Goal: Task Accomplishment & Management: Complete application form

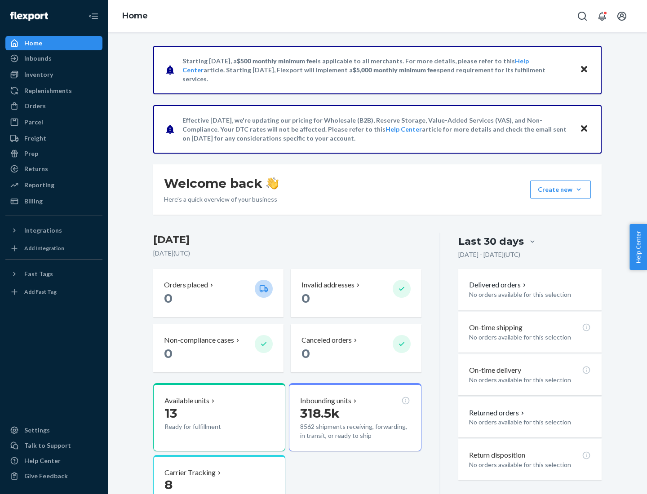
click at [579, 190] on button "Create new Create new inbound Create new order Create new product" at bounding box center [560, 190] width 61 height 18
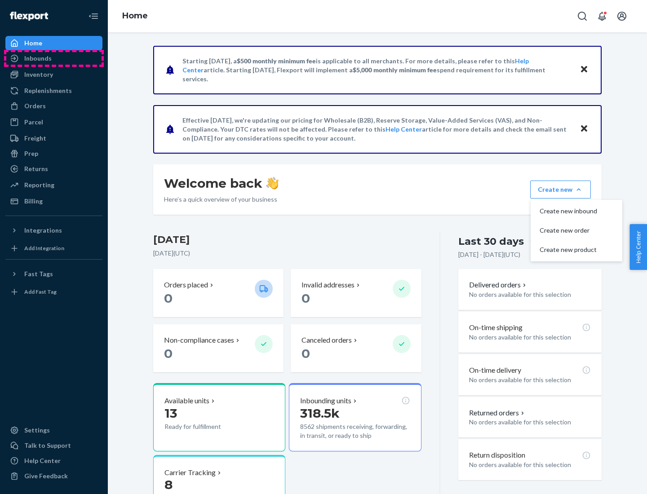
click at [54, 58] on div "Inbounds" at bounding box center [53, 58] width 95 height 13
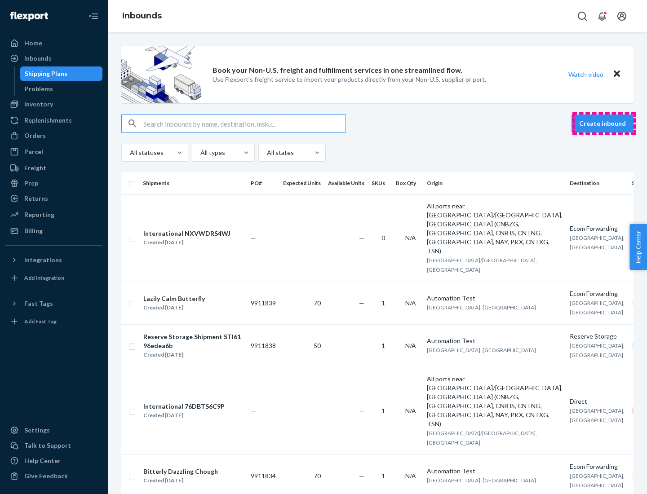
click at [604, 124] on button "Create inbound" at bounding box center [603, 124] width 62 height 18
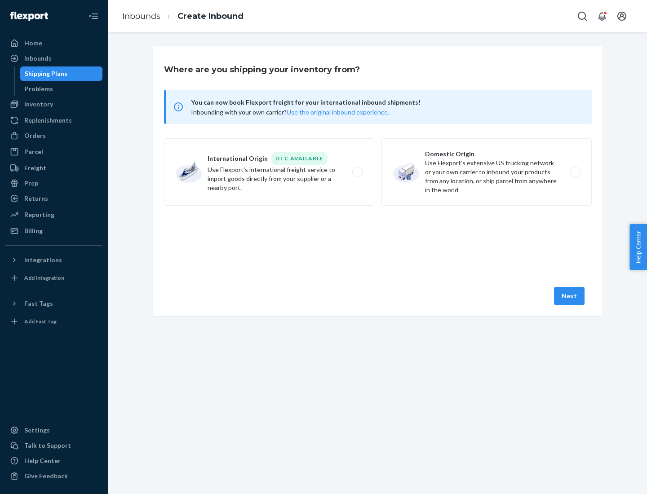
click at [487, 172] on label "Domestic Origin Use Flexport’s extensive US trucking network or your own carrie…" at bounding box center [486, 171] width 210 height 67
click at [575, 172] on input "Domestic Origin Use Flexport’s extensive US trucking network or your own carrie…" at bounding box center [578, 172] width 6 height 6
radio input "true"
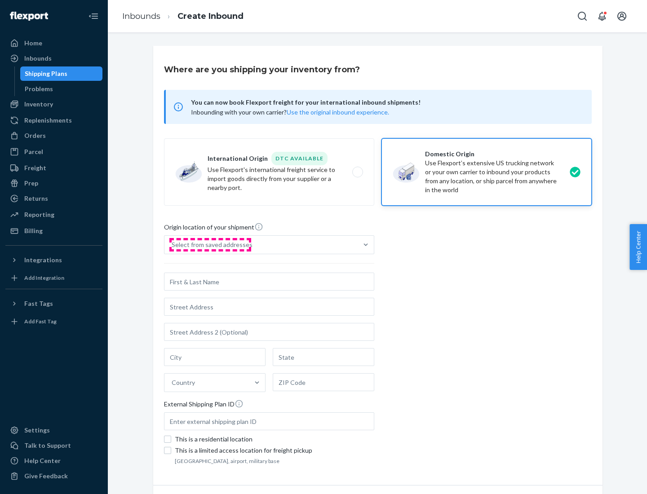
click at [210, 245] on div "Select from saved addresses" at bounding box center [212, 244] width 81 height 9
click at [173, 245] on input "Select from saved addresses" at bounding box center [172, 244] width 1 height 9
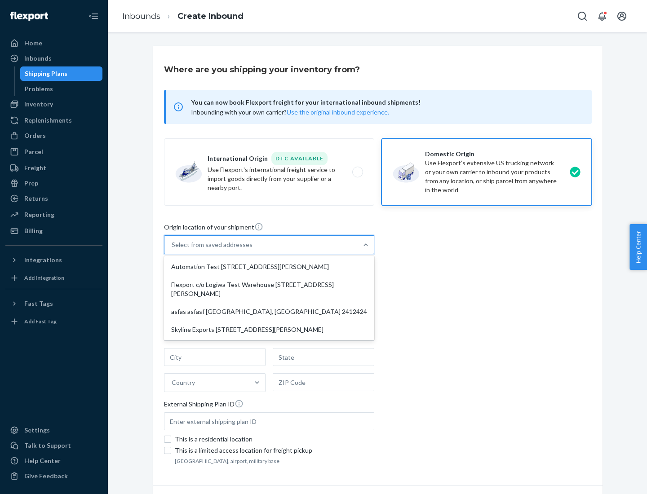
scroll to position [4, 0]
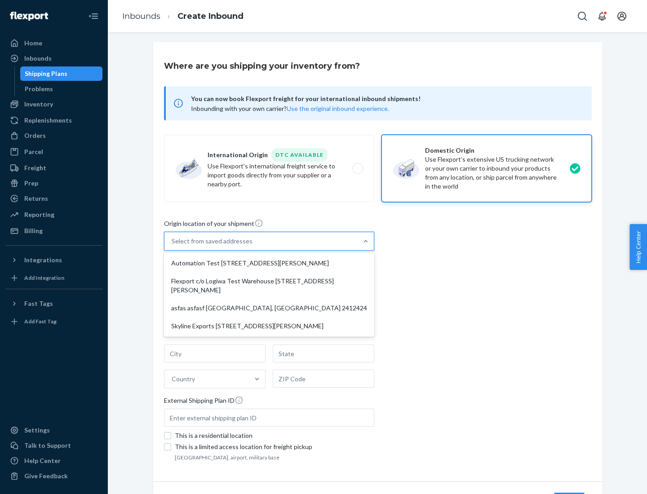
click at [269, 263] on div "Automation Test [STREET_ADDRESS][PERSON_NAME]" at bounding box center [269, 263] width 207 height 18
click at [173, 246] on input "option Automation Test [STREET_ADDRESS][PERSON_NAME] focused, 1 of 4. 4 results…" at bounding box center [172, 241] width 1 height 9
type input "Automation Test"
type input "9th Floor"
type input "[GEOGRAPHIC_DATA]"
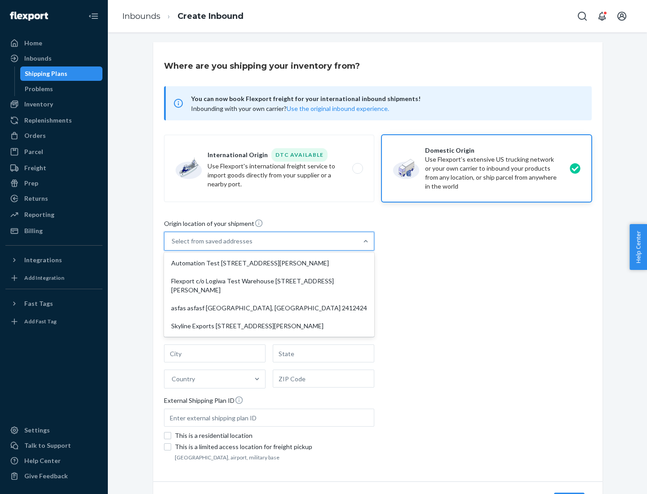
type input "CA"
type input "94104"
type input "[STREET_ADDRESS][PERSON_NAME]"
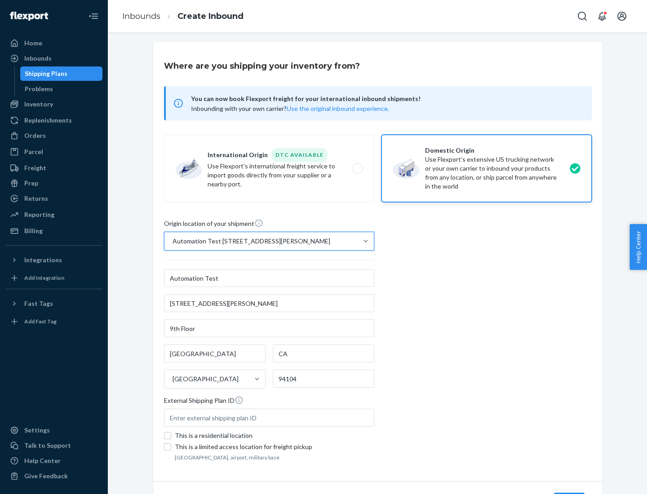
scroll to position [53, 0]
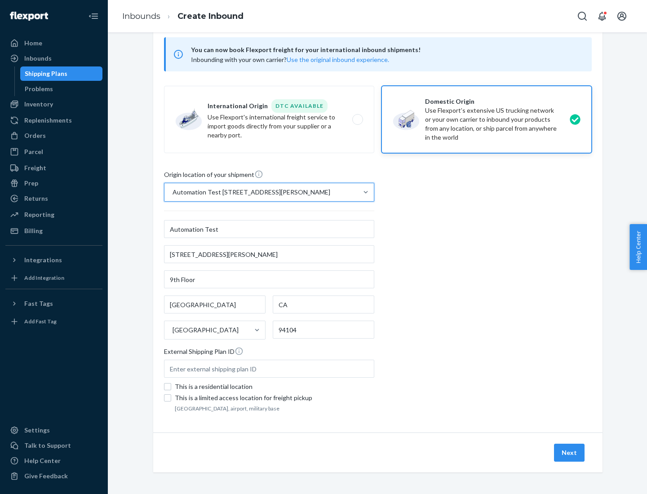
click at [570, 453] on button "Next" at bounding box center [569, 453] width 31 height 18
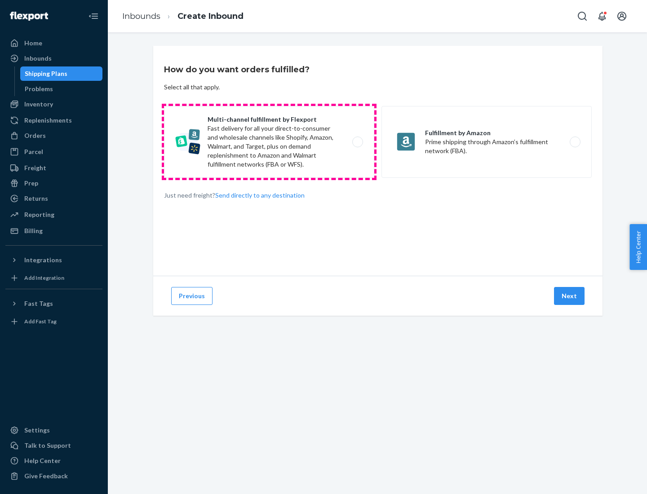
click at [269, 142] on label "Multi-channel fulfillment by Flexport Fast delivery for all your direct-to-cons…" at bounding box center [269, 142] width 210 height 72
click at [357, 142] on input "Multi-channel fulfillment by Flexport Fast delivery for all your direct-to-cons…" at bounding box center [360, 142] width 6 height 6
radio input "true"
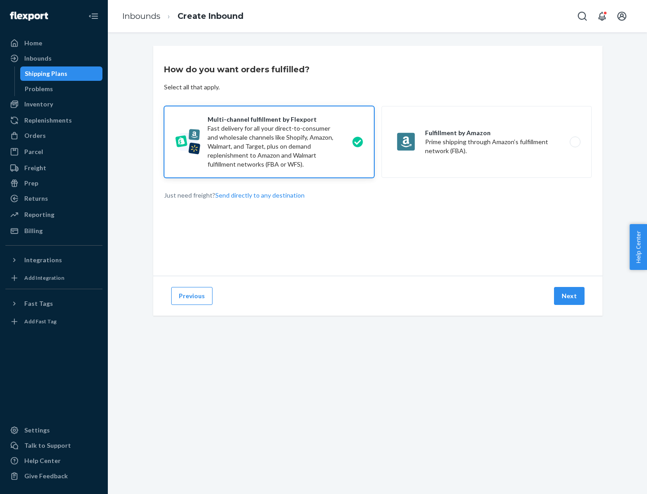
click at [570, 296] on button "Next" at bounding box center [569, 296] width 31 height 18
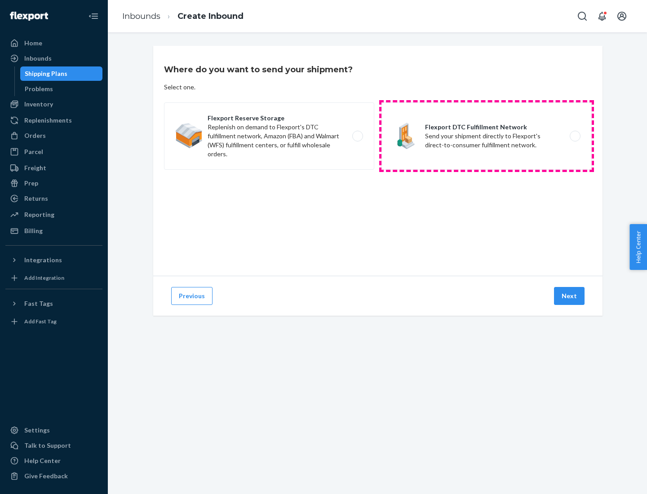
click at [487, 136] on label "Flexport DTC Fulfillment Network Send your shipment directly to Flexport's dire…" at bounding box center [486, 135] width 210 height 67
click at [575, 136] on input "Flexport DTC Fulfillment Network Send your shipment directly to Flexport's dire…" at bounding box center [578, 136] width 6 height 6
radio input "true"
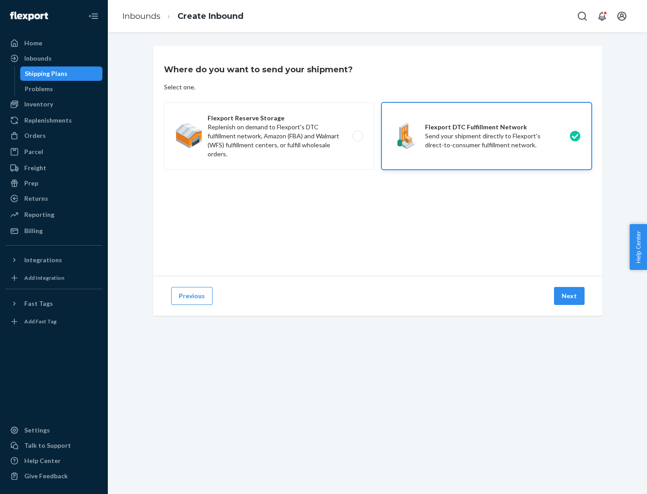
click at [570, 296] on button "Next" at bounding box center [569, 296] width 31 height 18
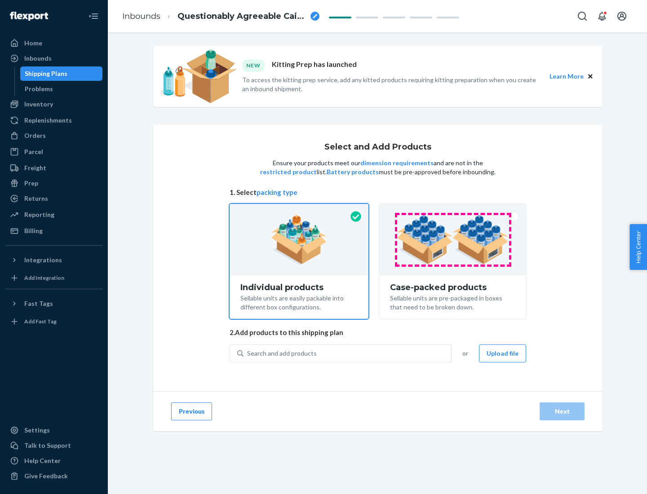
click at [453, 240] on img at bounding box center [453, 239] width 112 height 49
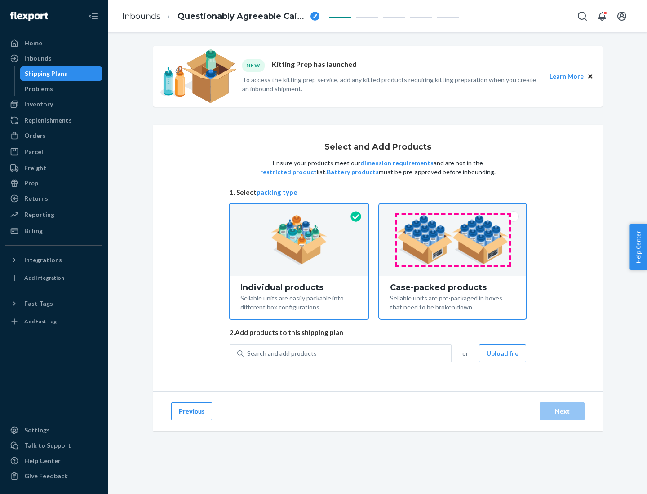
click at [453, 210] on input "Case-packed products Sellable units are pre-packaged in boxes that need to be b…" at bounding box center [453, 207] width 6 height 6
radio input "true"
radio input "false"
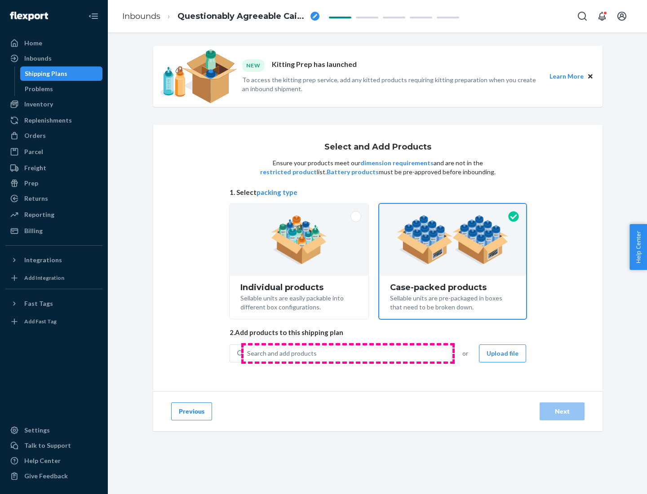
click at [348, 353] on div "Search and add products" at bounding box center [348, 354] width 208 height 16
click at [248, 353] on input "Search and add products" at bounding box center [247, 353] width 1 height 9
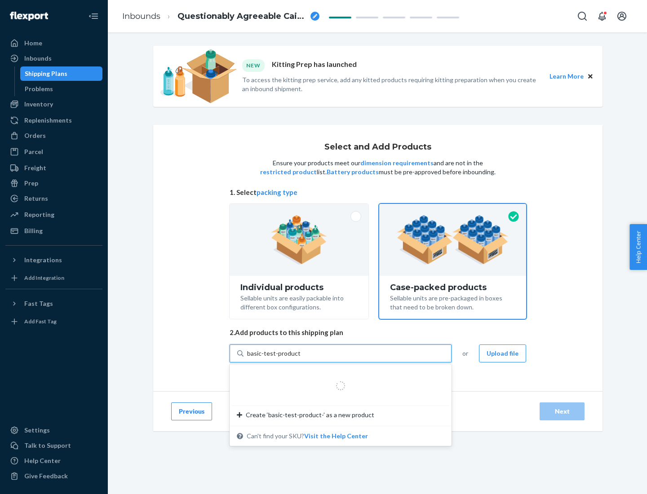
type input "basic-test-product-1"
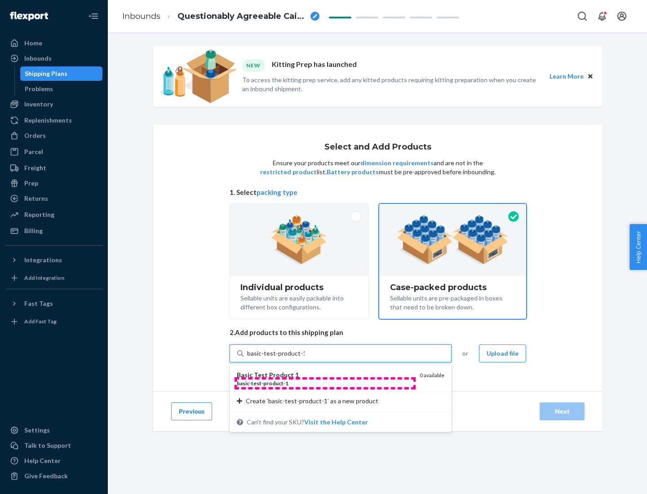
click at [325, 383] on div "basic - test - product - 1" at bounding box center [325, 384] width 176 height 8
click at [305, 358] on input "basic-test-product-1" at bounding box center [276, 353] width 58 height 9
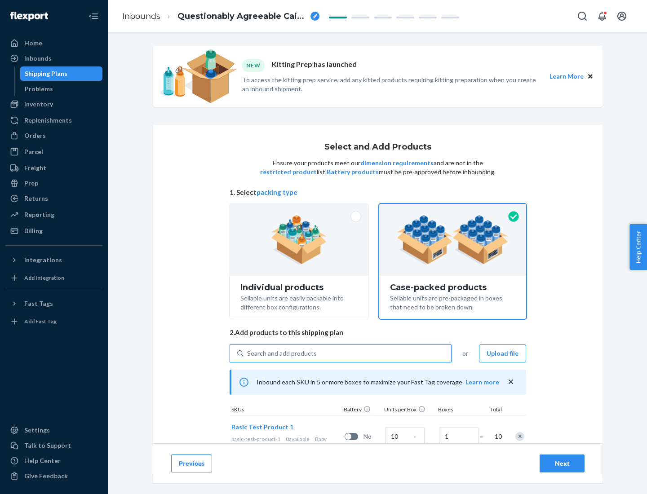
scroll to position [32, 0]
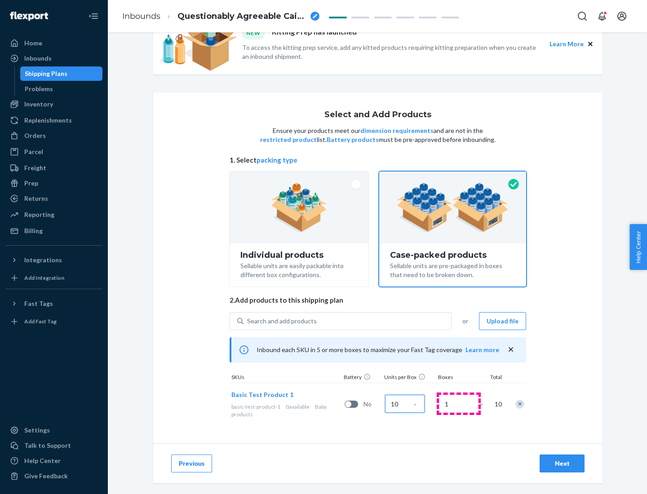
type input "10"
type input "7"
click at [562, 464] on div "Next" at bounding box center [562, 463] width 30 height 9
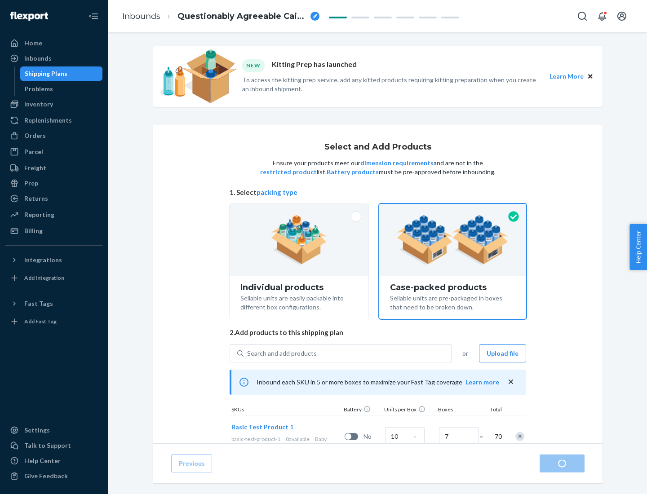
radio input "true"
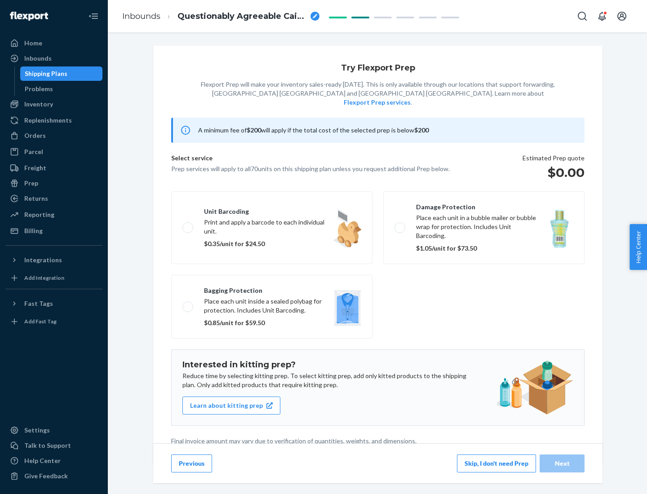
scroll to position [2, 0]
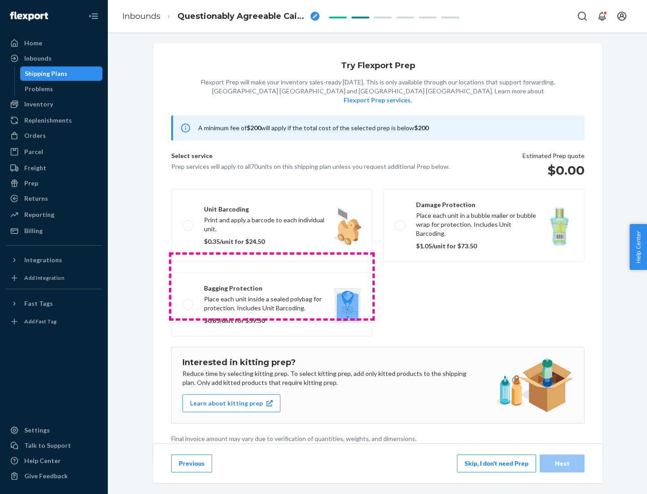
click at [272, 286] on label "Bagging protection Place each unit inside a sealed polybag for protection. Incl…" at bounding box center [271, 305] width 201 height 64
click at [188, 302] on input "Bagging protection Place each unit inside a sealed polybag for protection. Incl…" at bounding box center [185, 305] width 6 height 6
checkbox input "true"
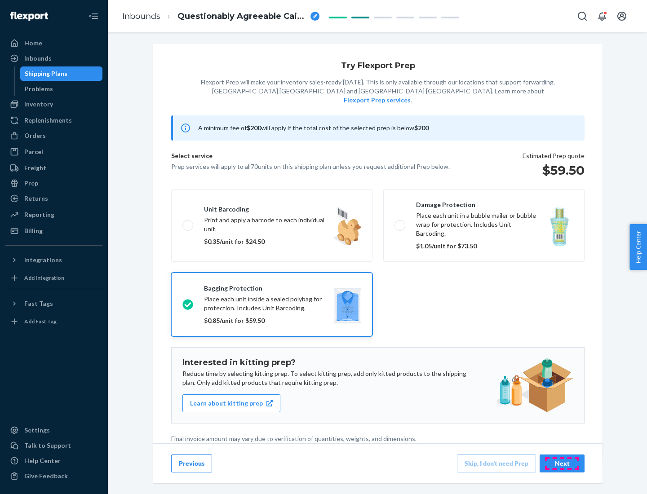
click at [562, 463] on div "Next" at bounding box center [562, 463] width 30 height 9
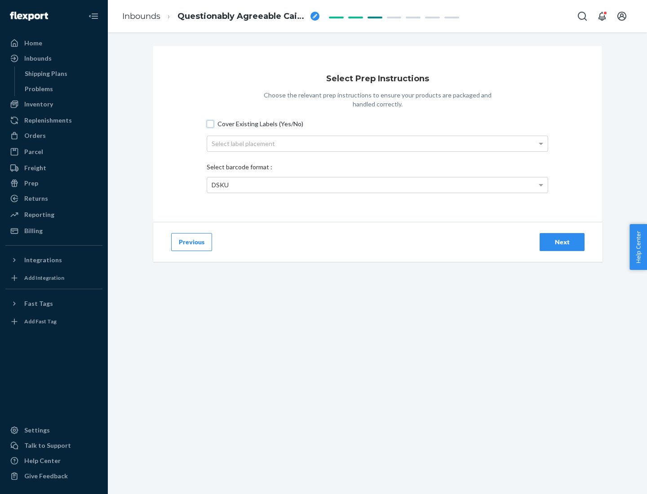
click at [210, 124] on input "Cover Existing Labels (Yes/No)" at bounding box center [210, 123] width 7 height 7
checkbox input "true"
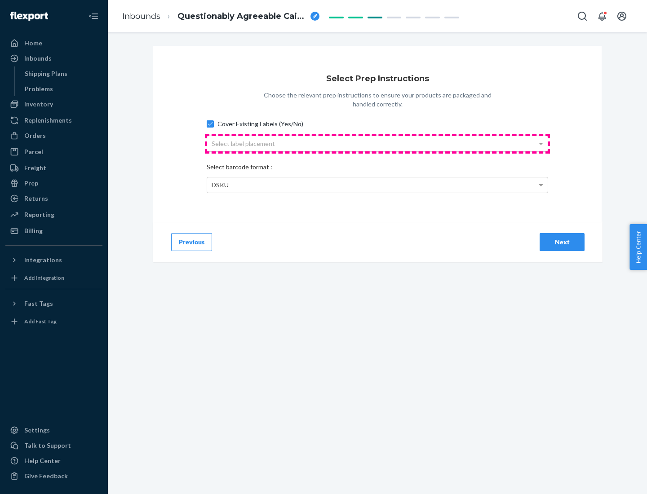
click at [377, 143] on div "Select label placement" at bounding box center [377, 143] width 341 height 15
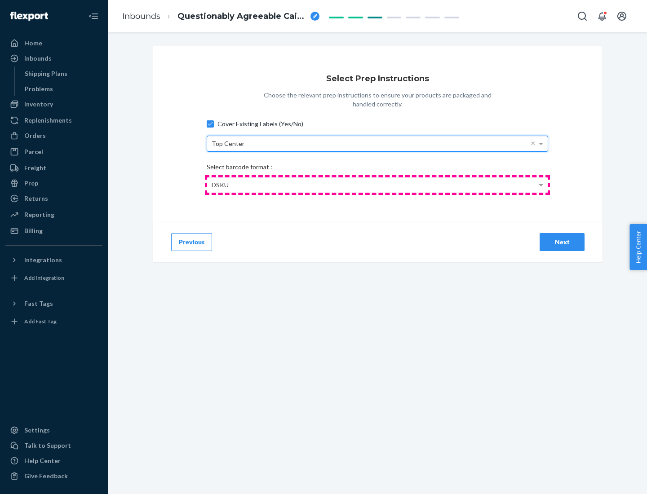
click at [377, 185] on div "DSKU" at bounding box center [377, 184] width 341 height 15
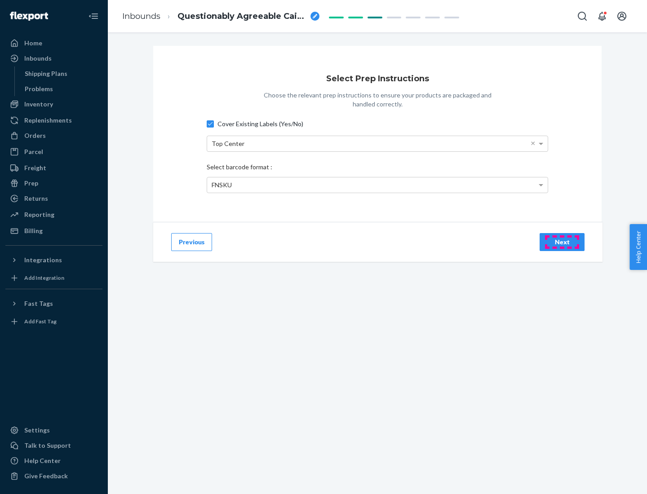
click at [562, 242] on div "Next" at bounding box center [562, 242] width 30 height 9
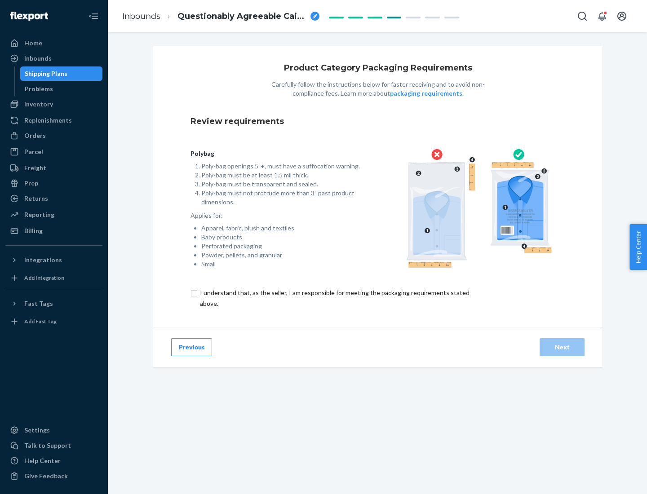
click at [334, 298] on input "checkbox" at bounding box center [340, 299] width 299 height 22
checkbox input "true"
click at [562, 347] on div "Next" at bounding box center [562, 347] width 30 height 9
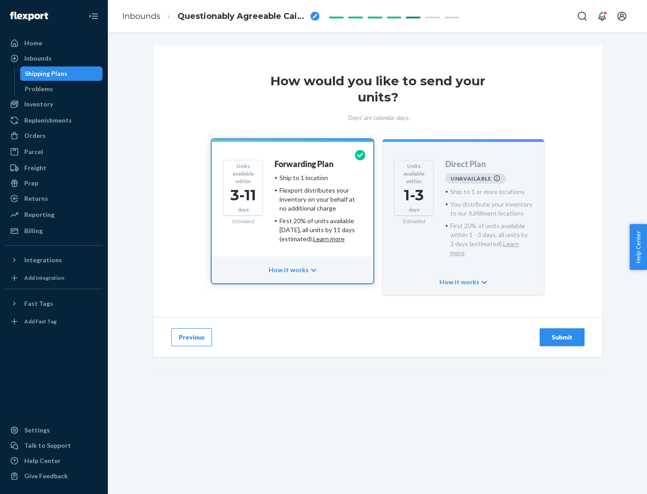
click at [305, 164] on h4 "Forwarding Plan" at bounding box center [304, 164] width 59 height 9
click at [562, 333] on div "Submit" at bounding box center [562, 337] width 30 height 9
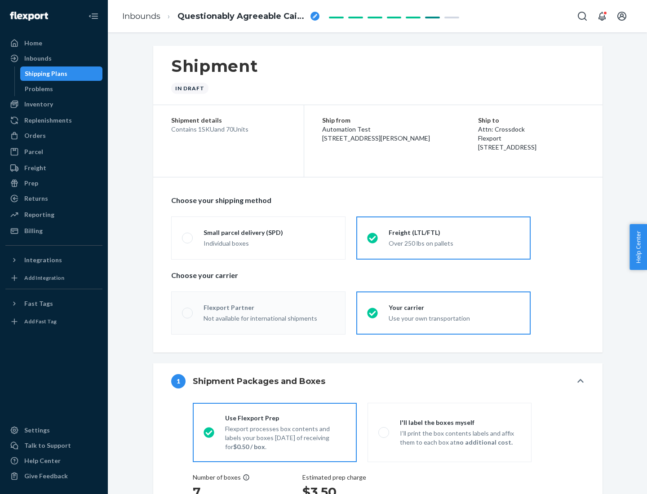
radio input "true"
radio input "false"
radio input "true"
radio input "false"
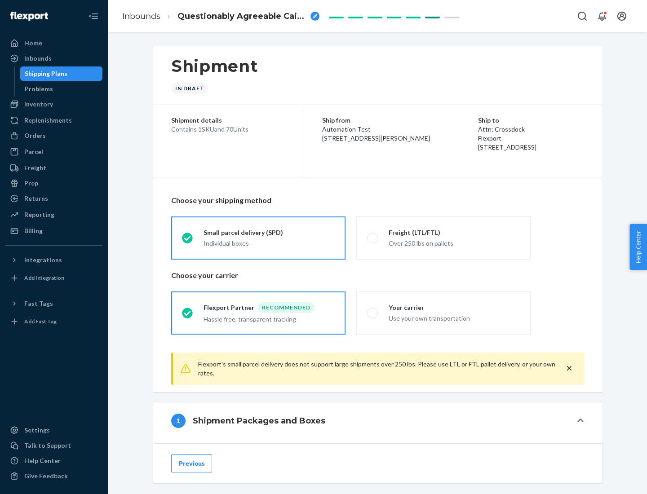
click at [269, 243] on div "Individual boxes" at bounding box center [269, 243] width 131 height 9
click at [188, 241] on input "Small parcel delivery (SPD) Individual boxes" at bounding box center [185, 238] width 6 height 6
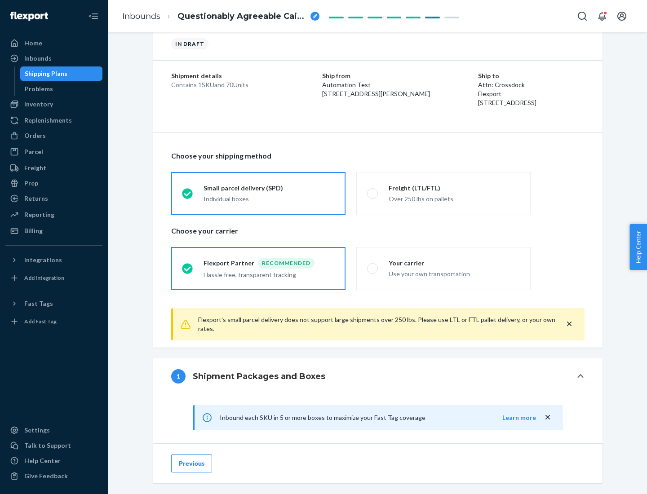
click at [269, 263] on div "Recommended" at bounding box center [286, 263] width 57 height 11
click at [188, 266] on input "Flexport Partner Recommended Hassle free, transparent tracking" at bounding box center [185, 269] width 6 height 6
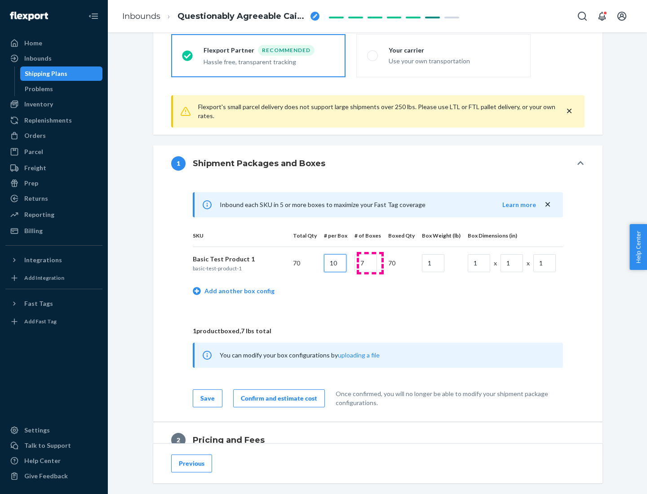
type input "10"
type input "7"
type input "1"
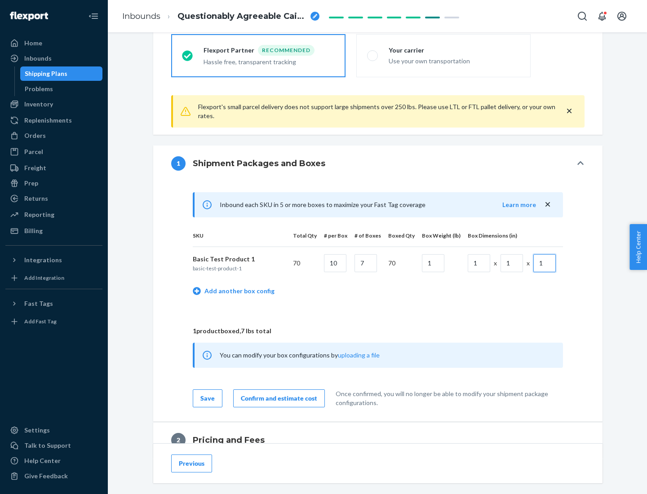
scroll to position [393, 0]
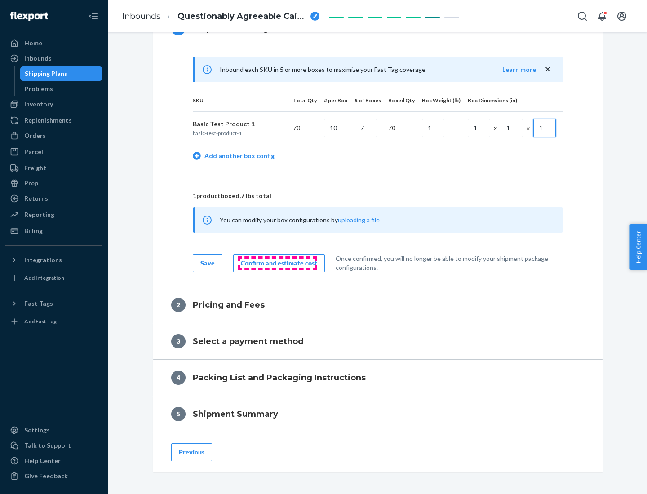
type input "1"
click at [277, 263] on div "Confirm and estimate cost" at bounding box center [279, 263] width 76 height 9
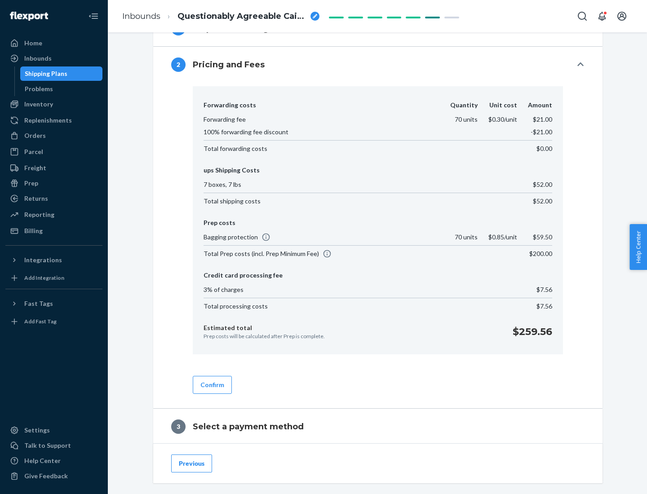
scroll to position [514, 0]
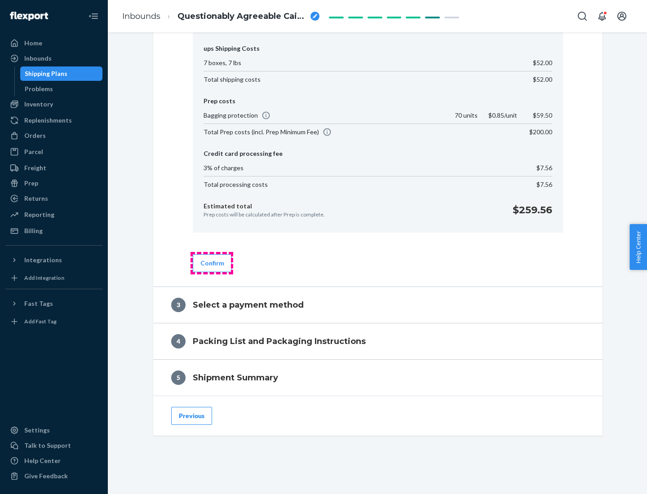
click at [212, 263] on button "Confirm" at bounding box center [212, 263] width 39 height 18
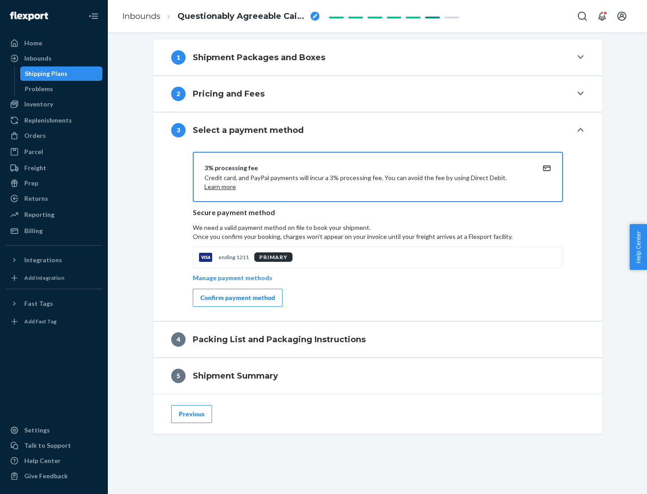
scroll to position [364, 0]
click at [237, 298] on div "Confirm payment method" at bounding box center [237, 297] width 75 height 9
